Goal: Information Seeking & Learning: Learn about a topic

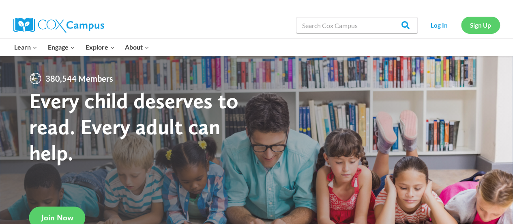
click at [489, 27] on link "Sign Up" at bounding box center [480, 25] width 39 height 17
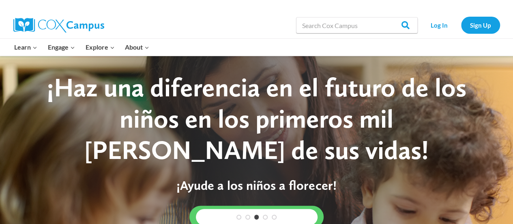
click at [30, 18] on img at bounding box center [58, 25] width 91 height 15
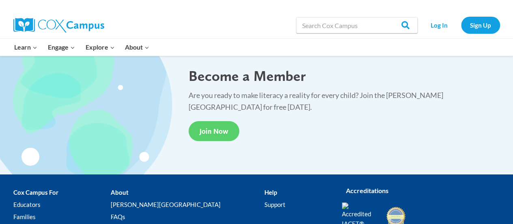
scroll to position [1614, 0]
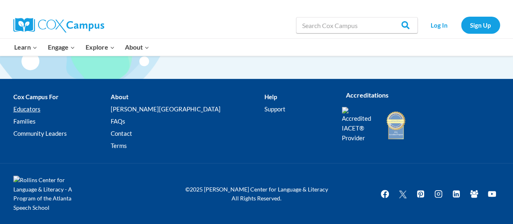
click at [21, 110] on link "Educators" at bounding box center [61, 109] width 97 height 12
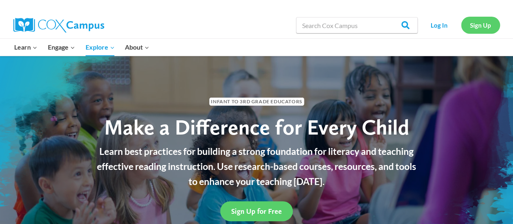
click at [481, 19] on link "Sign Up" at bounding box center [480, 25] width 39 height 17
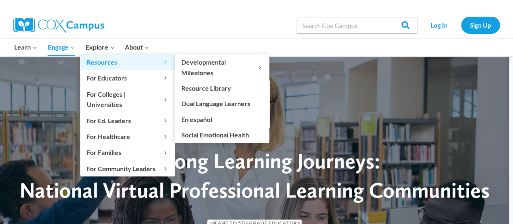
click at [101, 55] on link "Resources Expand" at bounding box center [127, 61] width 95 height 15
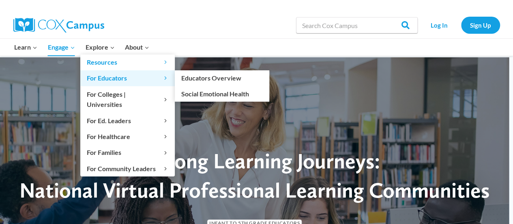
click at [103, 84] on link "For Educators Expand" at bounding box center [127, 77] width 95 height 15
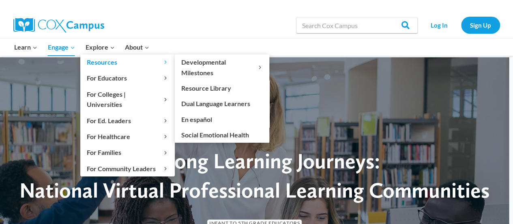
click at [93, 55] on link "Resources Expand" at bounding box center [127, 61] width 95 height 15
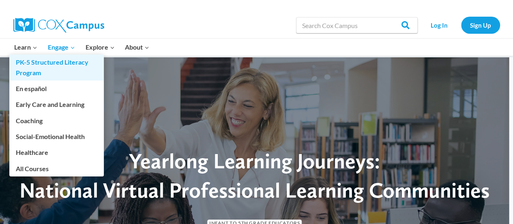
click at [33, 55] on link "PK-5 Structured Literacy Program" at bounding box center [56, 67] width 95 height 26
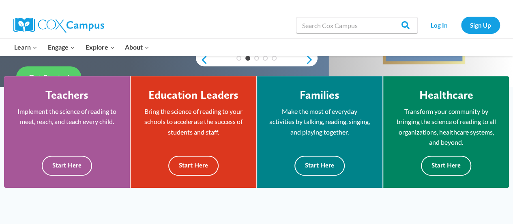
scroll to position [222, 0]
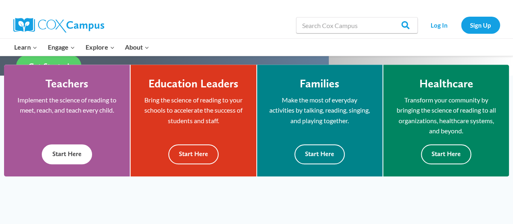
click at [67, 137] on div "Teachers Implement the science of reading to meet, reach, and teach every child…" at bounding box center [66, 120] width 101 height 87
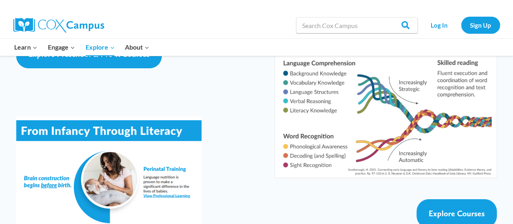
scroll to position [1412, 0]
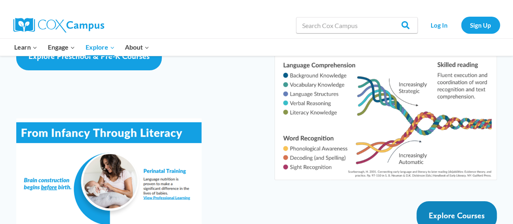
click at [450, 210] on span "Explore Courses" at bounding box center [457, 215] width 56 height 10
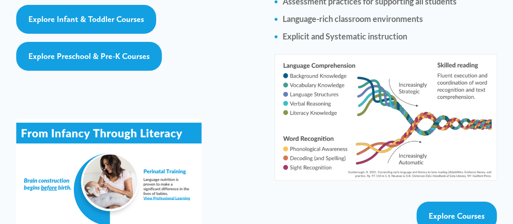
click at [314, 110] on img at bounding box center [386, 117] width 222 height 126
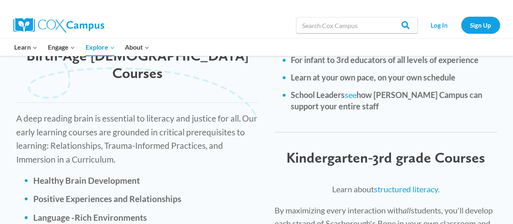
scroll to position [1130, 0]
click at [412, 184] on link "structured literacy." at bounding box center [407, 189] width 66 height 10
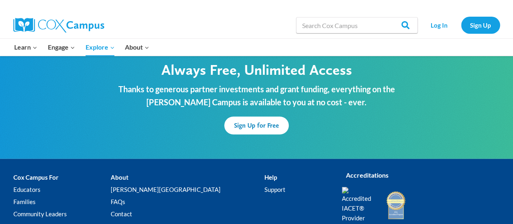
scroll to position [2551, 0]
click at [24, 183] on link "Educators" at bounding box center [61, 189] width 97 height 12
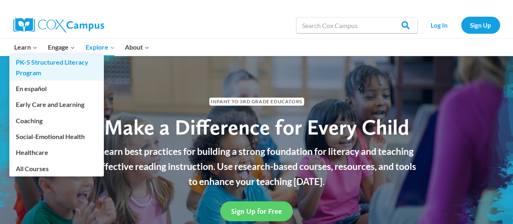
click at [43, 70] on link "PK-5 Structured Literacy Program" at bounding box center [56, 67] width 95 height 26
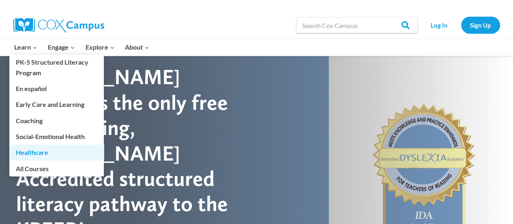
scroll to position [25, 0]
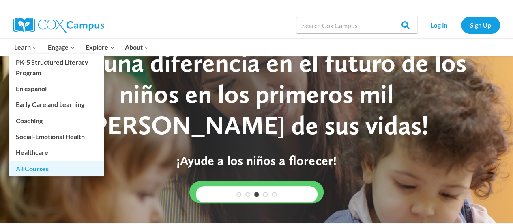
click at [57, 171] on link "All Courses" at bounding box center [56, 167] width 95 height 15
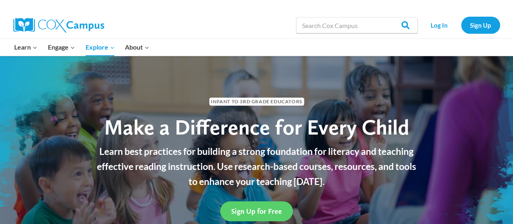
scroll to position [14, 0]
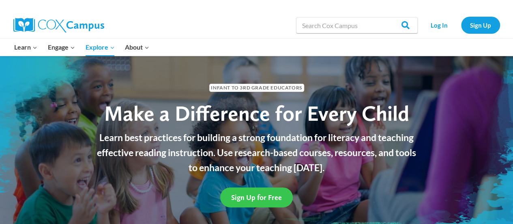
click at [253, 191] on link "Sign Up for Free" at bounding box center [256, 197] width 73 height 20
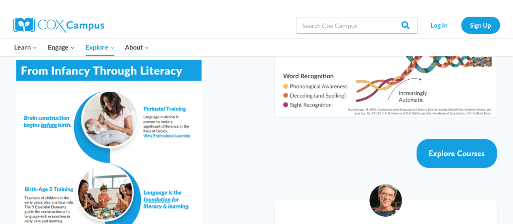
scroll to position [1476, 0]
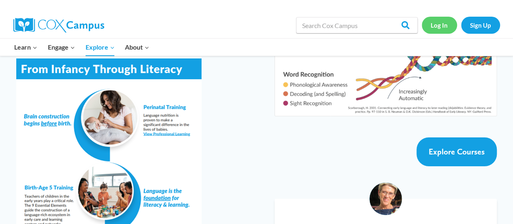
click at [438, 21] on link "Log In" at bounding box center [439, 25] width 35 height 17
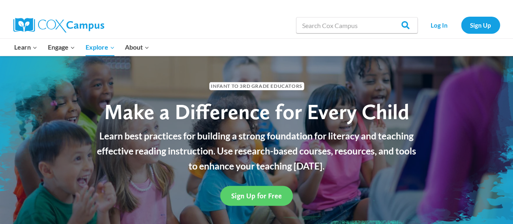
scroll to position [29, 0]
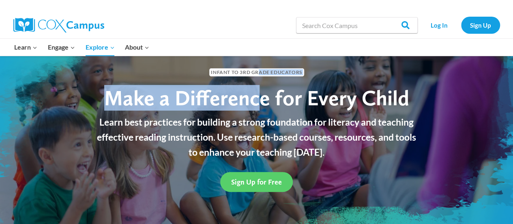
drag, startPoint x: 260, startPoint y: 74, endPoint x: 261, endPoint y: 127, distance: 52.8
click at [261, 127] on div "Infant to 3rd Grade Educators Make a Difference for Every Child Learn best prac…" at bounding box center [256, 128] width 345 height 144
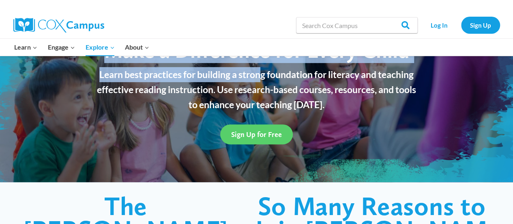
scroll to position [0, 0]
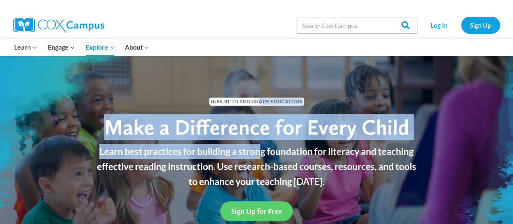
click at [262, 130] on span "Make a Difference for Every Child" at bounding box center [256, 127] width 305 height 26
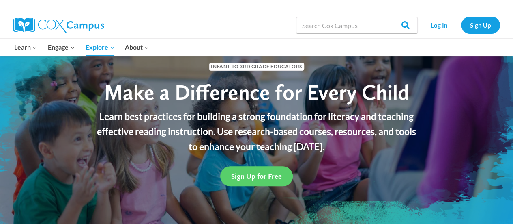
scroll to position [39, 0]
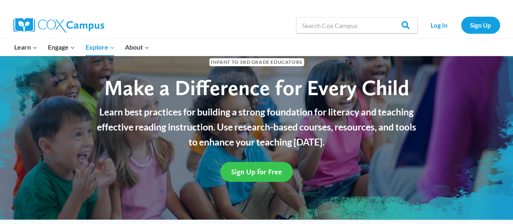
click at [263, 170] on span "Sign Up for Free" at bounding box center [256, 171] width 51 height 9
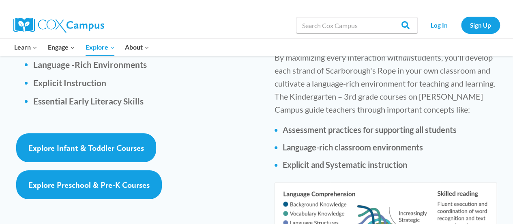
scroll to position [1284, 0]
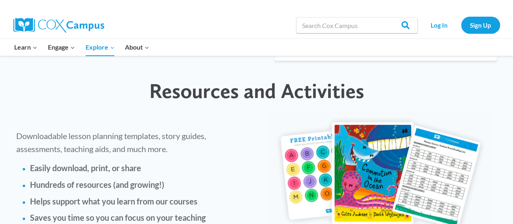
click at [300, 137] on img at bounding box center [380, 175] width 223 height 129
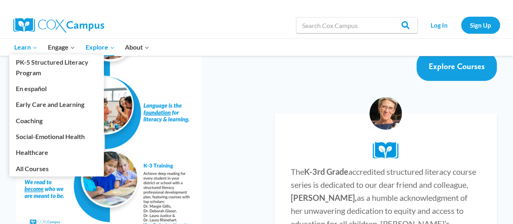
scroll to position [1515, 0]
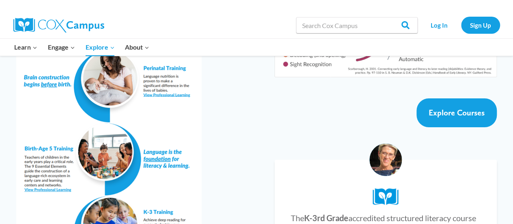
click at [40, 24] on img at bounding box center [58, 25] width 91 height 15
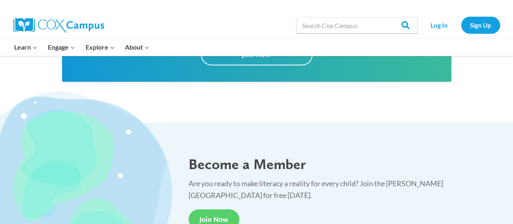
scroll to position [1614, 0]
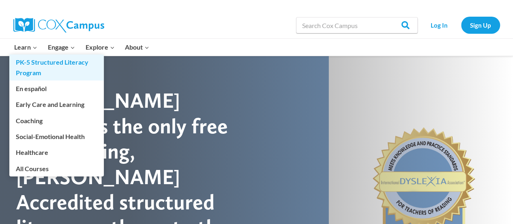
click at [30, 64] on link "PK-5 Structured Literacy Program" at bounding box center [56, 67] width 95 height 26
